Goal: Complete application form

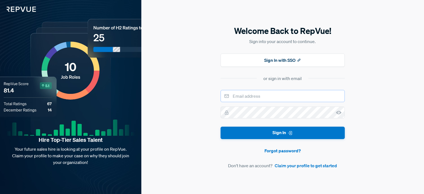
drag, startPoint x: 0, startPoint y: 0, endPoint x: 266, endPoint y: 93, distance: 281.9
click at [266, 93] on input "email" at bounding box center [283, 96] width 124 height 12
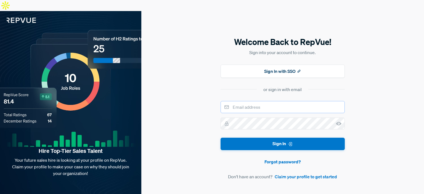
type input "[EMAIL_ADDRESS][DOMAIN_NAME]"
click at [340, 122] on use at bounding box center [339, 124] width 6 height 4
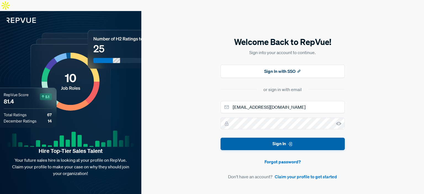
click at [318, 138] on button "Sign In" at bounding box center [283, 144] width 124 height 12
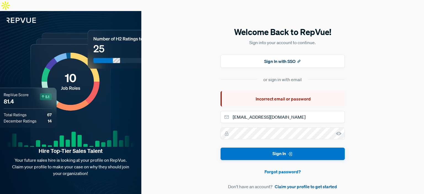
click at [307, 184] on link "Claim your profile to get started" at bounding box center [306, 187] width 62 height 7
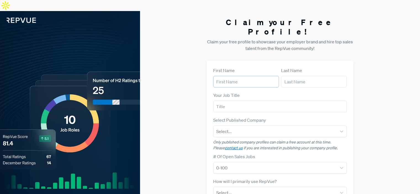
click at [248, 76] on input "text" at bounding box center [246, 82] width 66 height 12
type input "Ankit"
type input "[PERSON_NAME]"
type input "Supervisor"
click at [242, 128] on div at bounding box center [275, 132] width 118 height 8
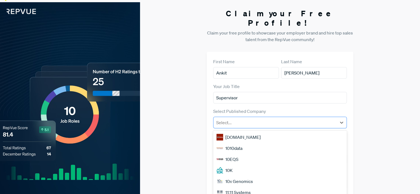
scroll to position [10, 0]
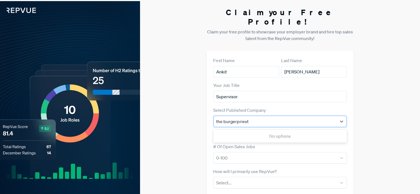
type input "the burgerpriest"
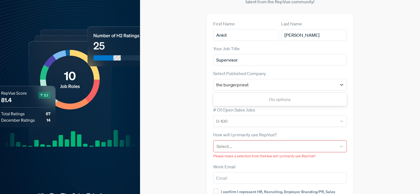
scroll to position [55, 0]
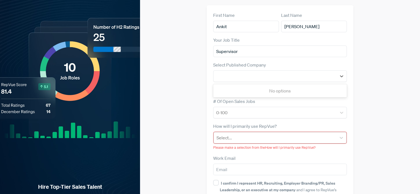
click at [277, 134] on div at bounding box center [275, 138] width 117 height 8
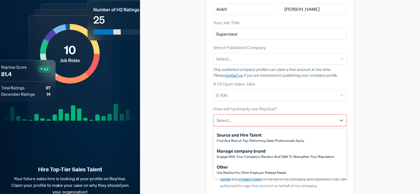
scroll to position [81, 0]
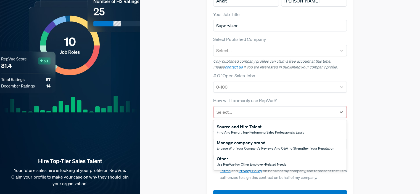
click at [242, 146] on span "Engage with your company's reviews and Q&A to strengthen your reputation" at bounding box center [276, 148] width 118 height 5
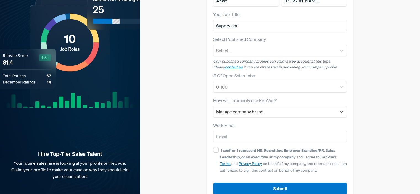
scroll to position [74, 0]
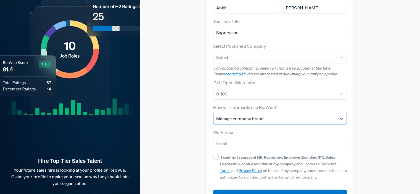
click at [258, 115] on div at bounding box center [275, 119] width 118 height 8
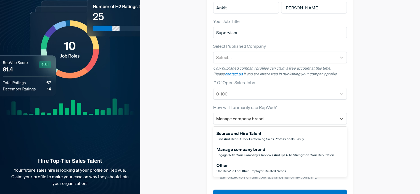
click at [238, 169] on span "Use RepVue for other employer-related needs" at bounding box center [252, 171] width 70 height 5
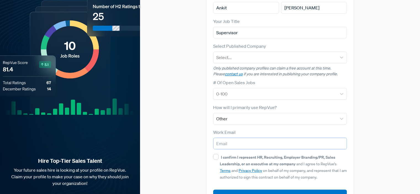
click at [238, 138] on input "email" at bounding box center [280, 144] width 134 height 12
type input "[EMAIL_ADDRESS][DOMAIN_NAME]"
click at [216, 154] on input "I confirm I represent HR, Recruiting, Employer Branding/PR, Sales Leadership, o…" at bounding box center [216, 157] width 6 height 6
checkbox input "true"
click at [259, 190] on button "Submit" at bounding box center [280, 196] width 134 height 12
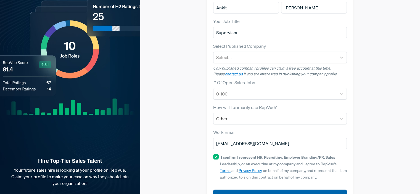
scroll to position [82, 0]
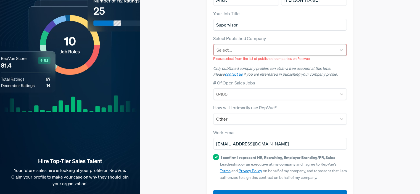
click at [274, 45] on div "Select..." at bounding box center [275, 50] width 123 height 10
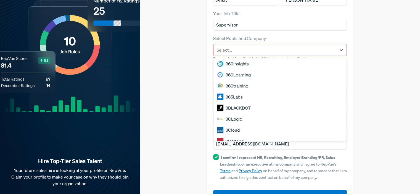
scroll to position [407, 0]
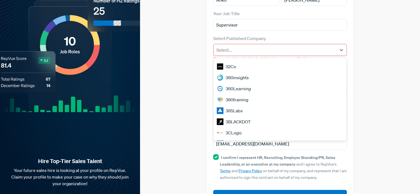
click at [241, 61] on div "32Co" at bounding box center [280, 66] width 133 height 11
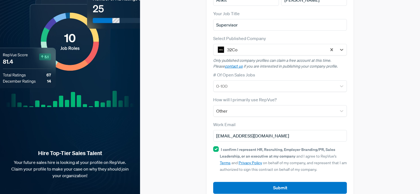
scroll to position [74, 0]
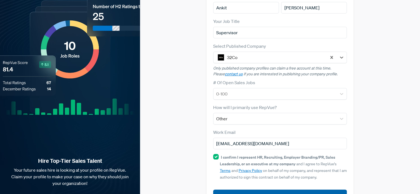
click at [263, 190] on button "Submit" at bounding box center [280, 196] width 134 height 12
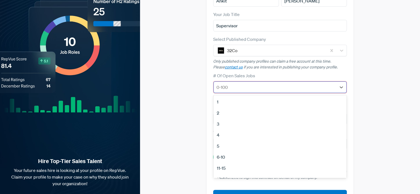
click at [273, 83] on div at bounding box center [275, 87] width 117 height 8
click at [224, 96] on div "1" at bounding box center [280, 101] width 133 height 11
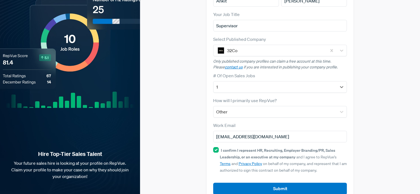
scroll to position [74, 0]
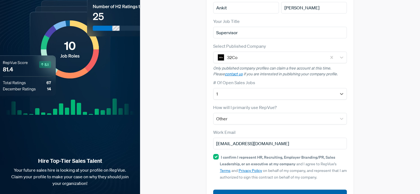
click at [266, 190] on button "Submit" at bounding box center [280, 196] width 134 height 12
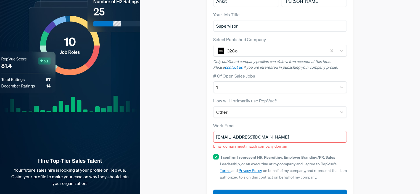
click at [282, 131] on input "[EMAIL_ADDRESS][DOMAIN_NAME]" at bounding box center [280, 137] width 134 height 12
click at [258, 131] on input "[EMAIL_ADDRESS][DOMAIN_NAME]" at bounding box center [280, 137] width 134 height 12
drag, startPoint x: 396, startPoint y: 133, endPoint x: 390, endPoint y: 132, distance: 6.0
click at [390, 132] on div "Claim your Free Profile! Claim your free profile to showcase your employer bran…" at bounding box center [280, 72] width 280 height 285
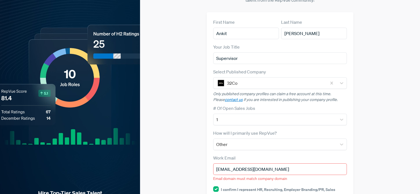
scroll to position [0, 0]
